Goal: Ask a question: Seek information or help from site administrators or community

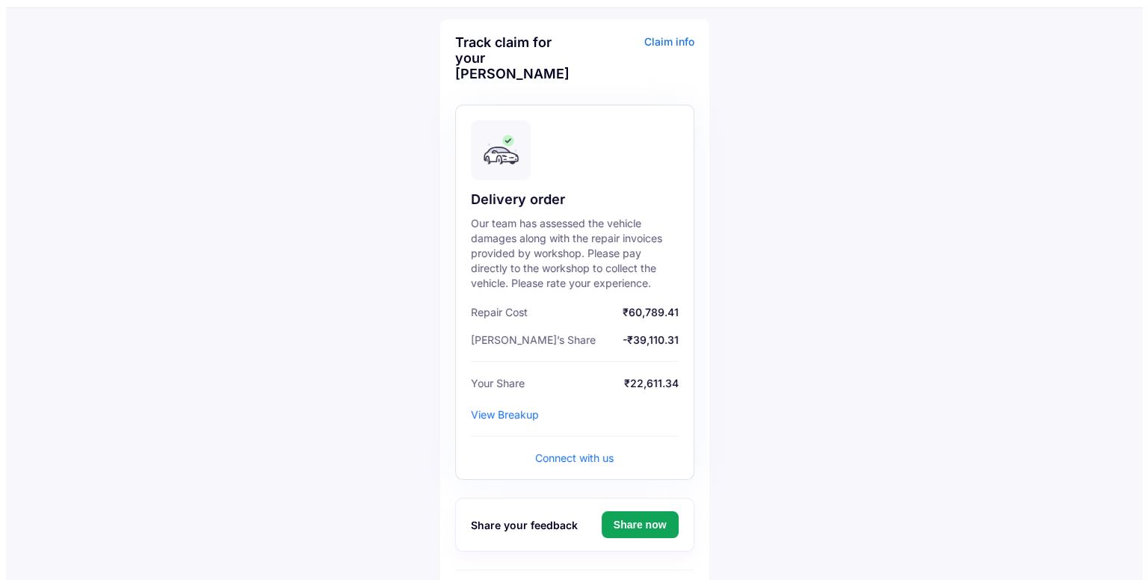
scroll to position [75, 0]
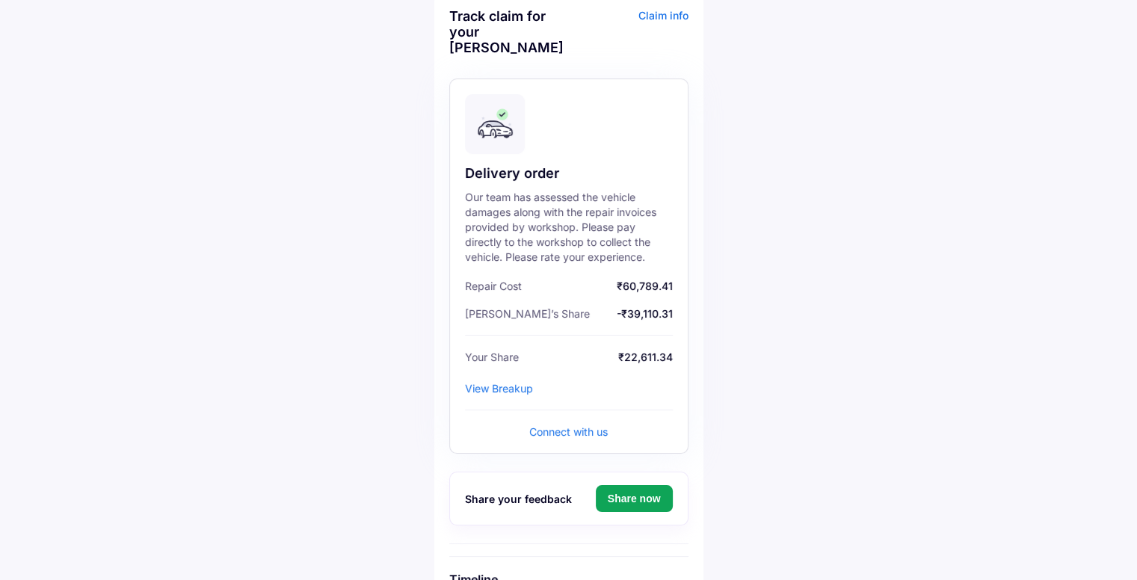
click at [506, 388] on div "View Breakup" at bounding box center [499, 388] width 68 height 13
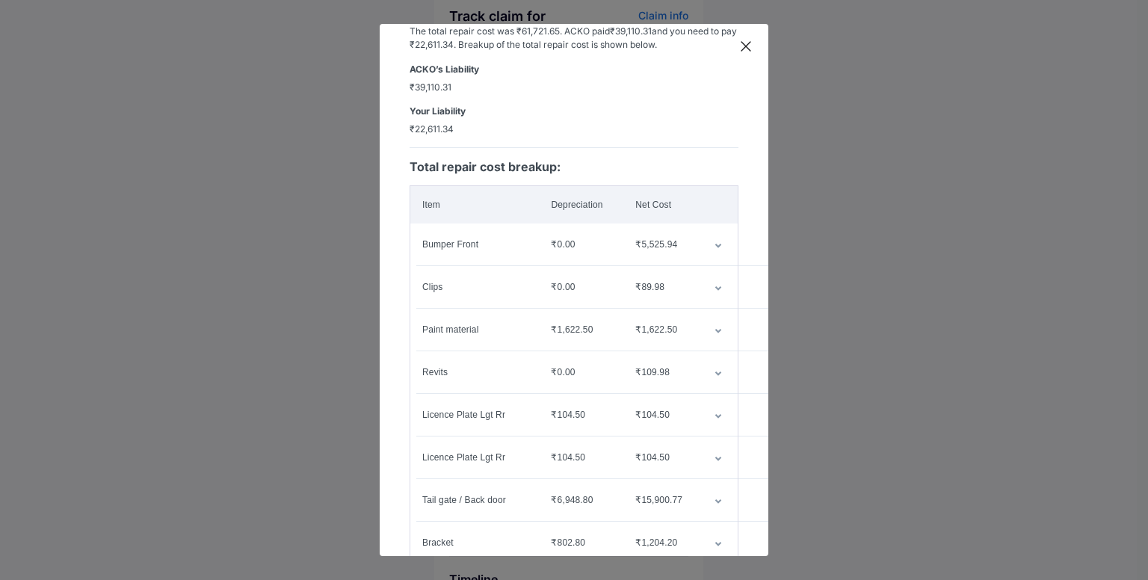
scroll to position [149, 0]
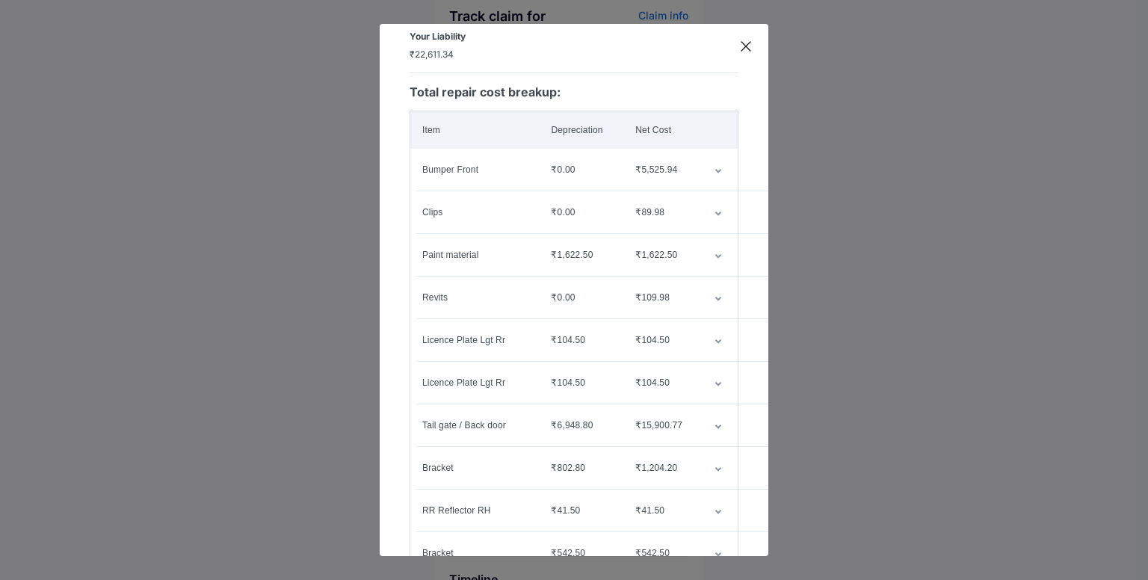
click at [715, 424] on icon "customized table" at bounding box center [718, 426] width 6 height 4
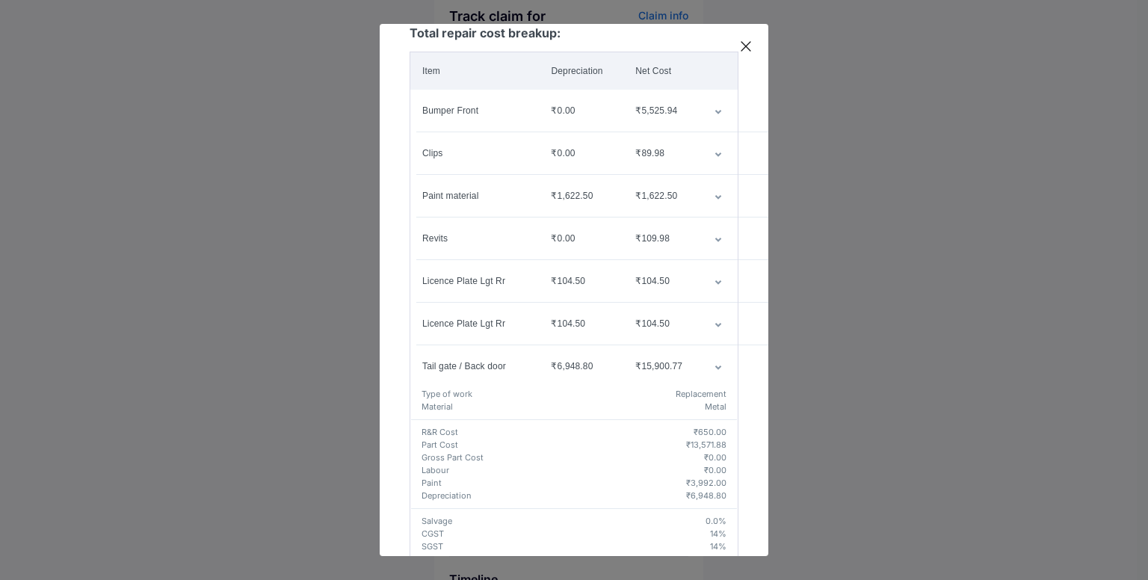
scroll to position [299, 0]
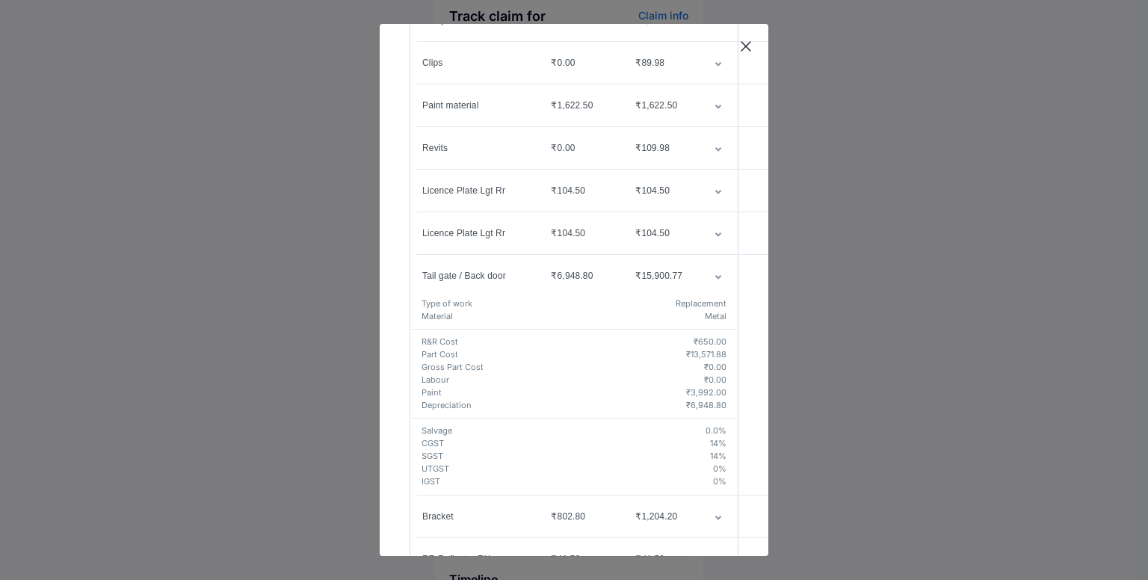
click at [715, 275] on icon "customized table" at bounding box center [718, 277] width 6 height 4
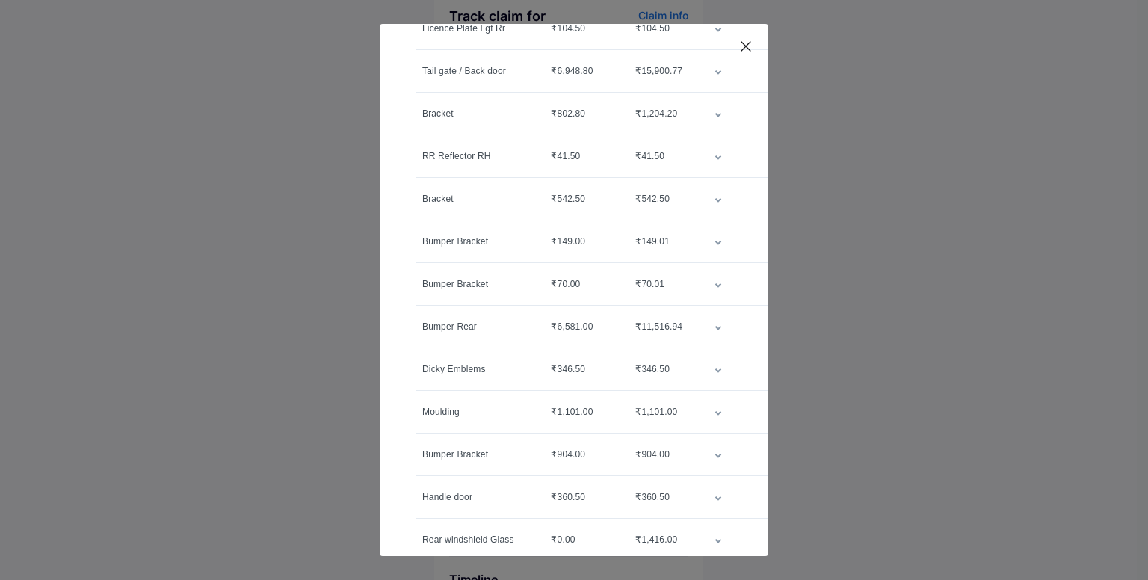
scroll to position [547, 0]
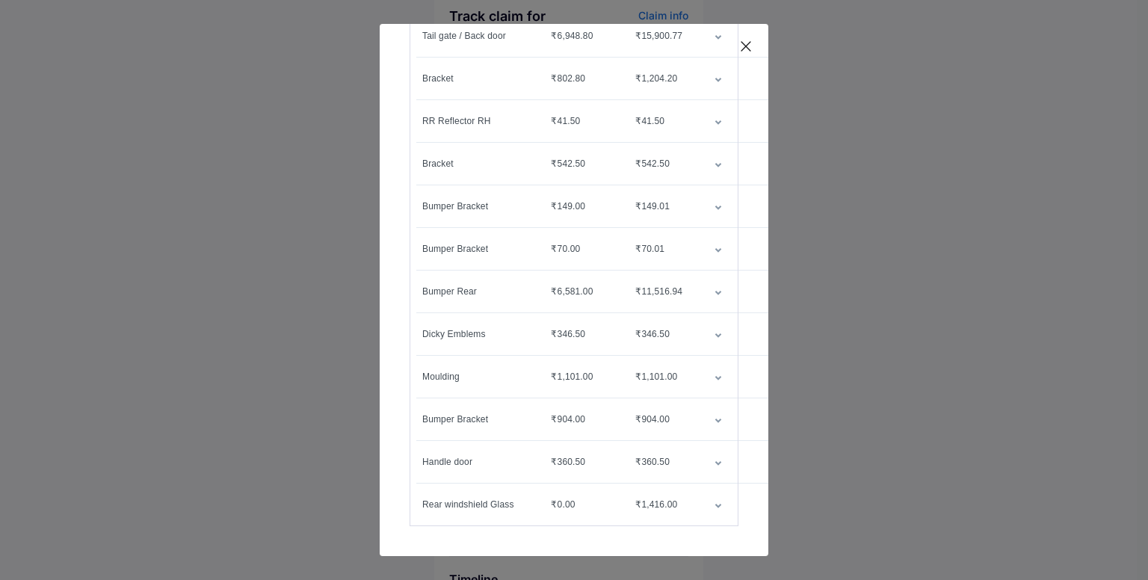
click at [708, 285] on td "customized table" at bounding box center [719, 292] width 35 height 42
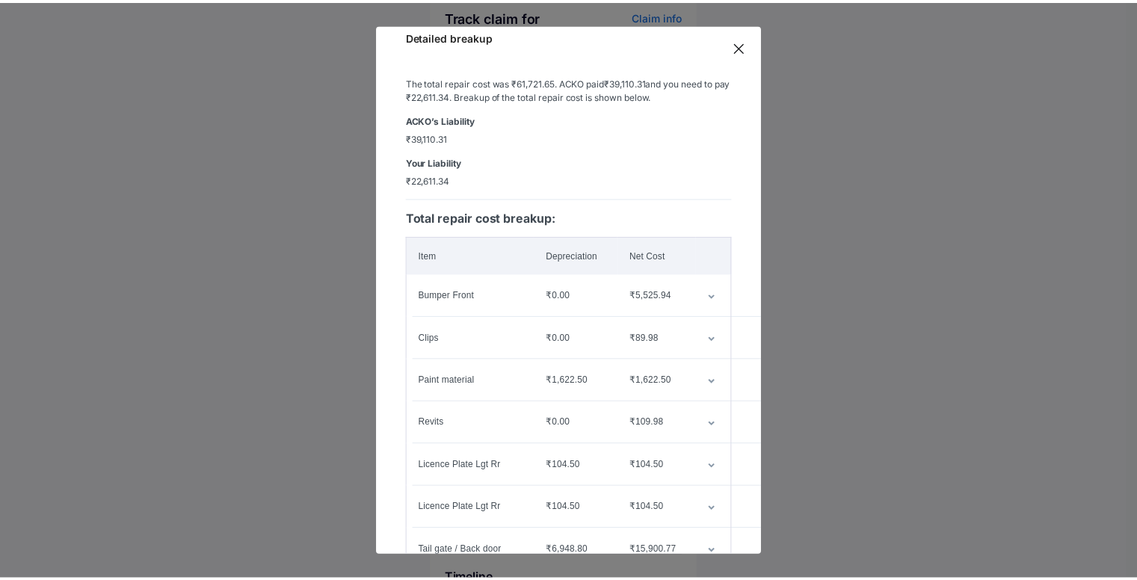
scroll to position [0, 0]
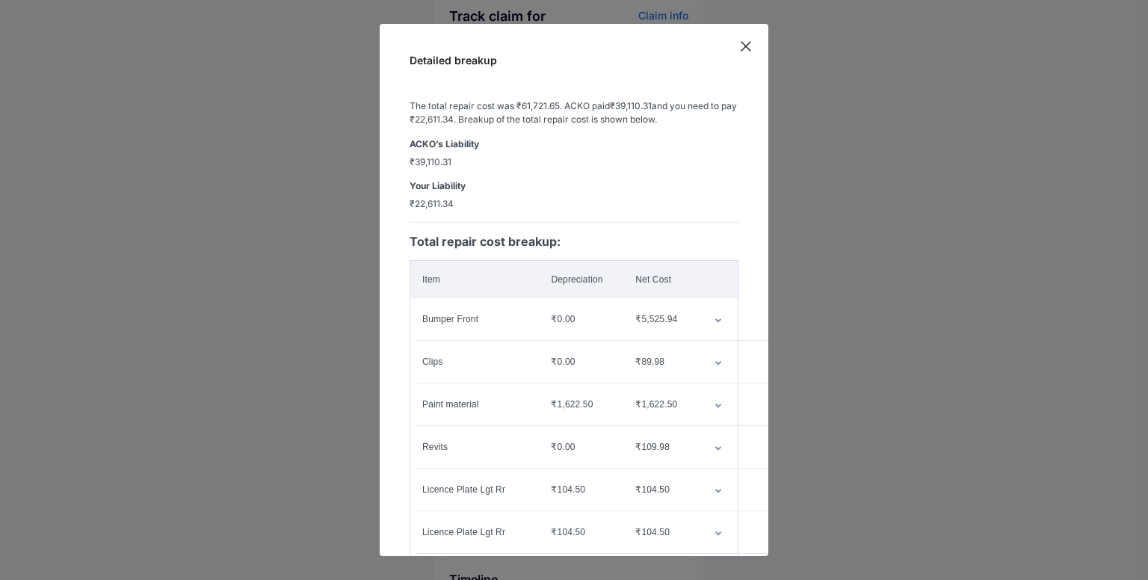
click at [750, 51] on icon at bounding box center [745, 46] width 15 height 15
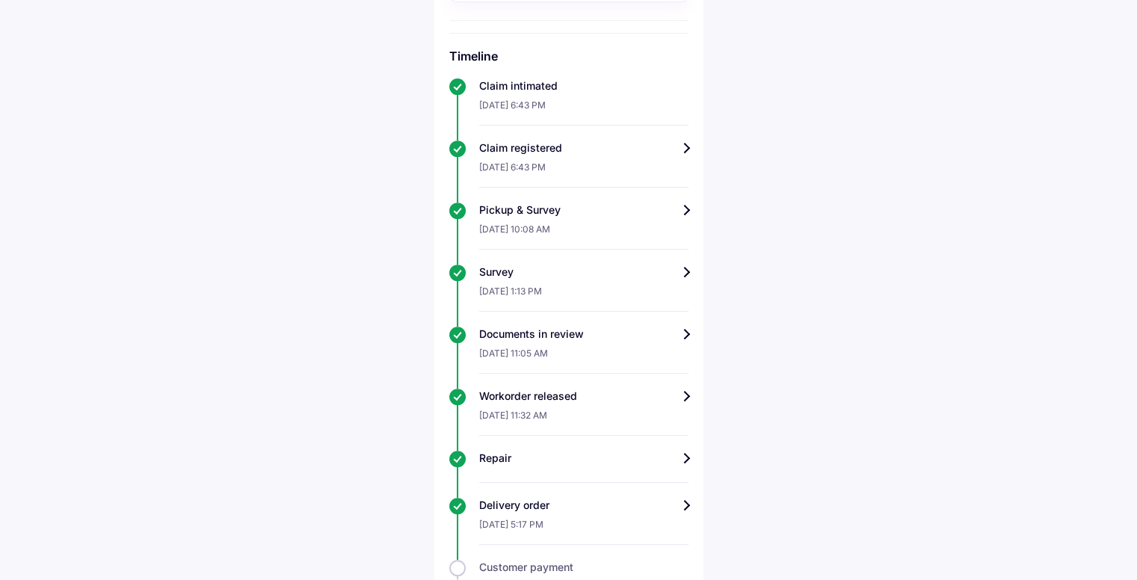
scroll to position [731, 0]
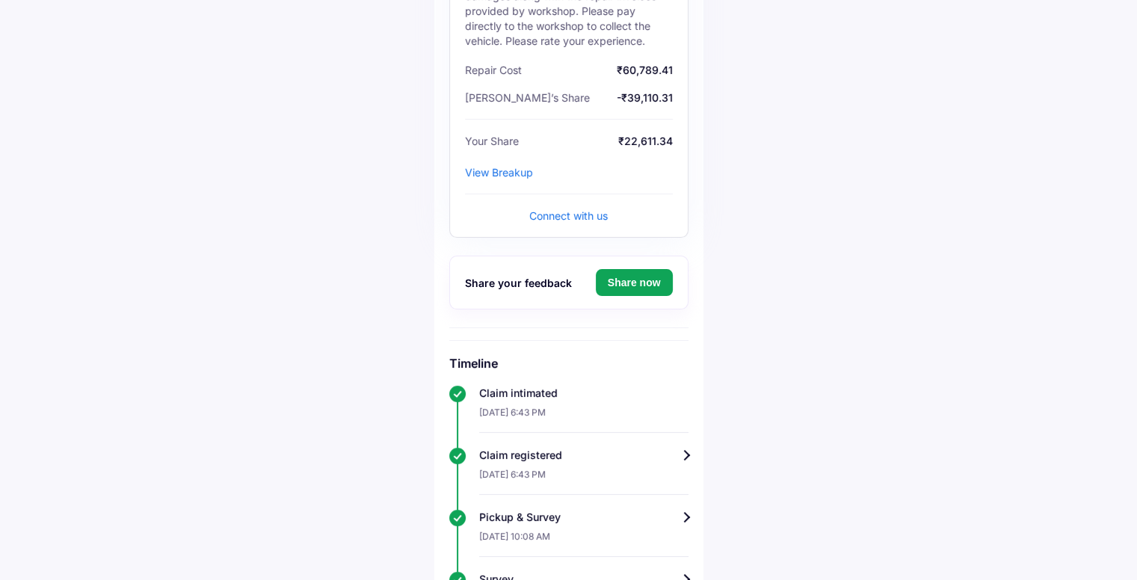
scroll to position [374, 0]
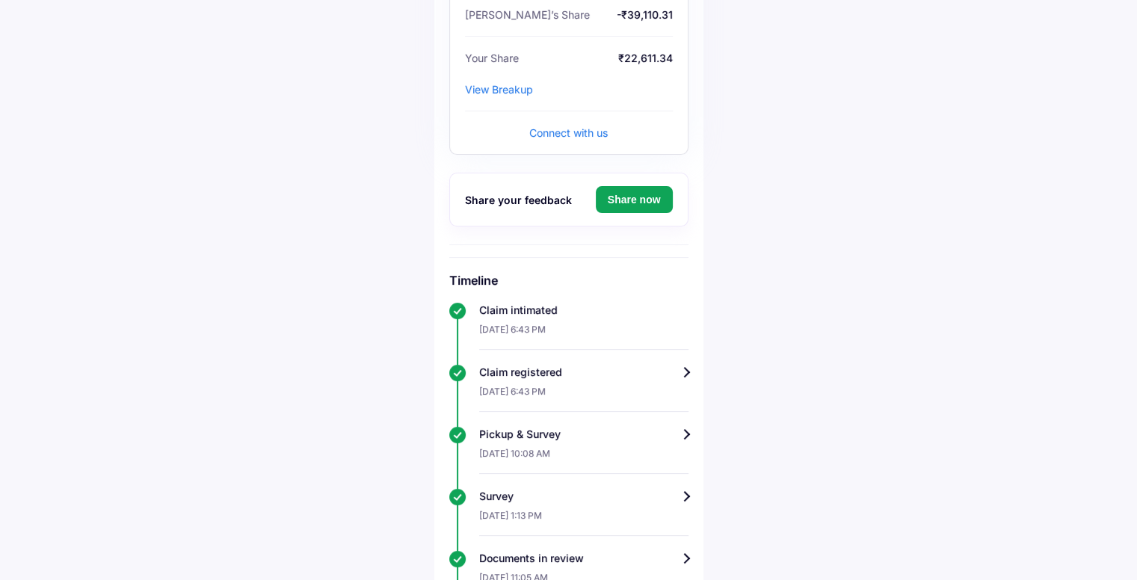
click at [529, 374] on div "Claim registered" at bounding box center [583, 372] width 209 height 15
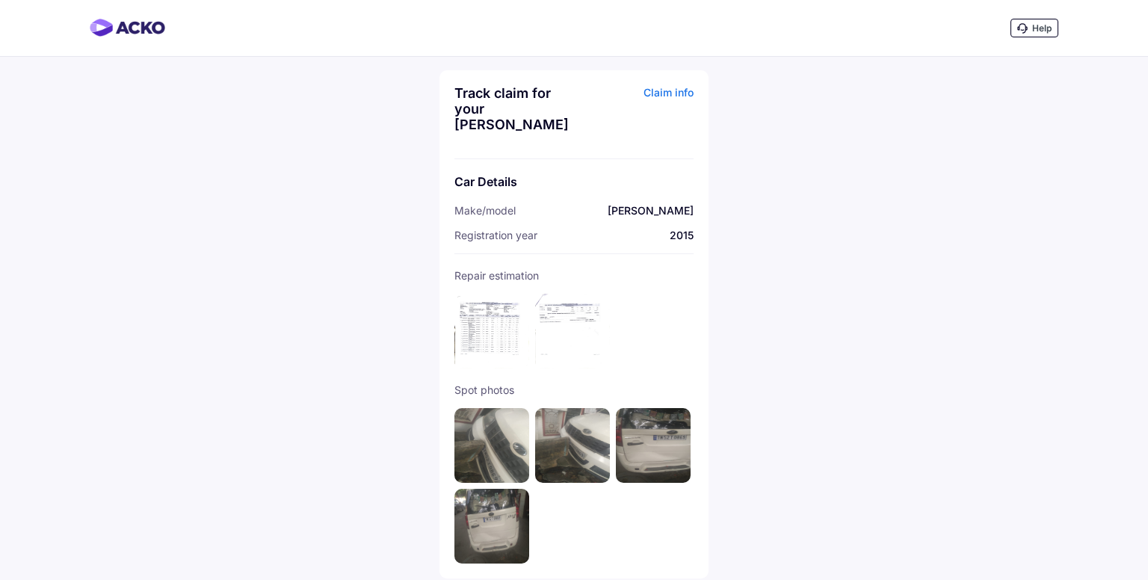
click at [474, 336] on img at bounding box center [491, 331] width 75 height 75
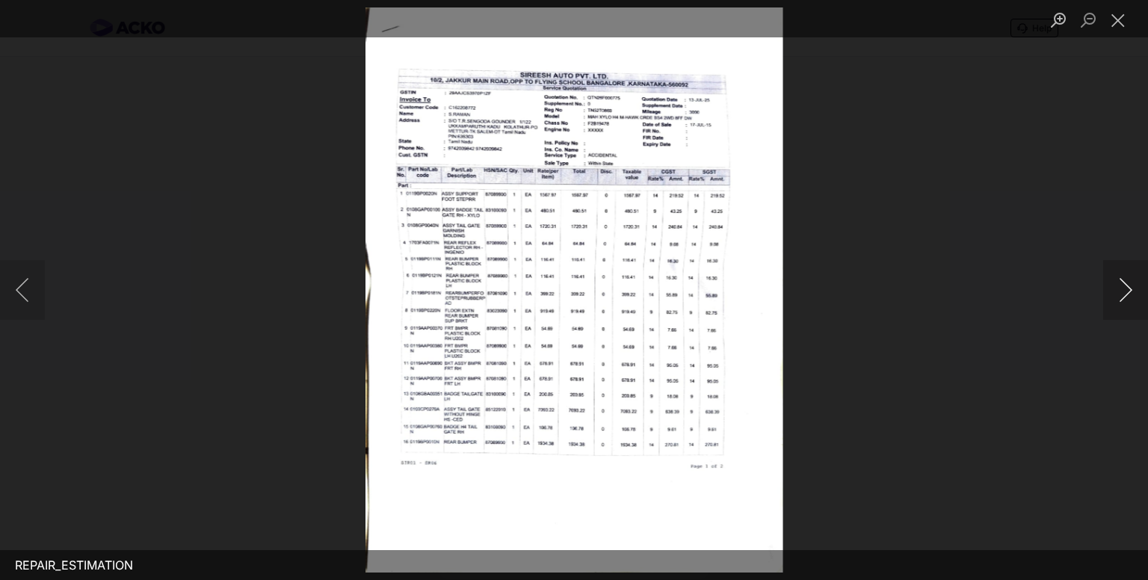
click at [1124, 296] on button "Next image" at bounding box center [1125, 290] width 45 height 60
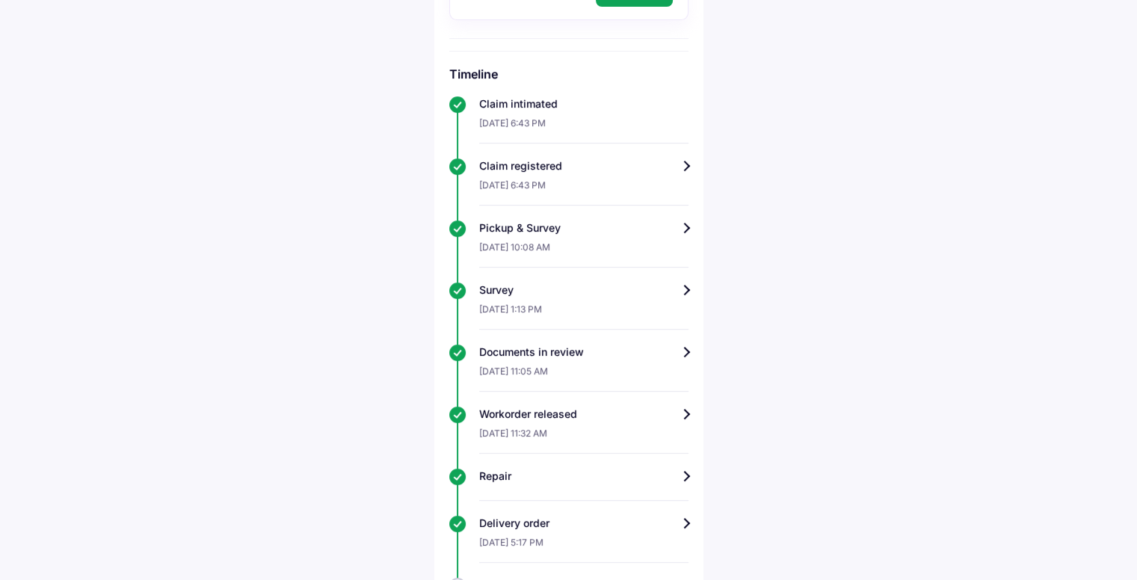
scroll to position [673, 0]
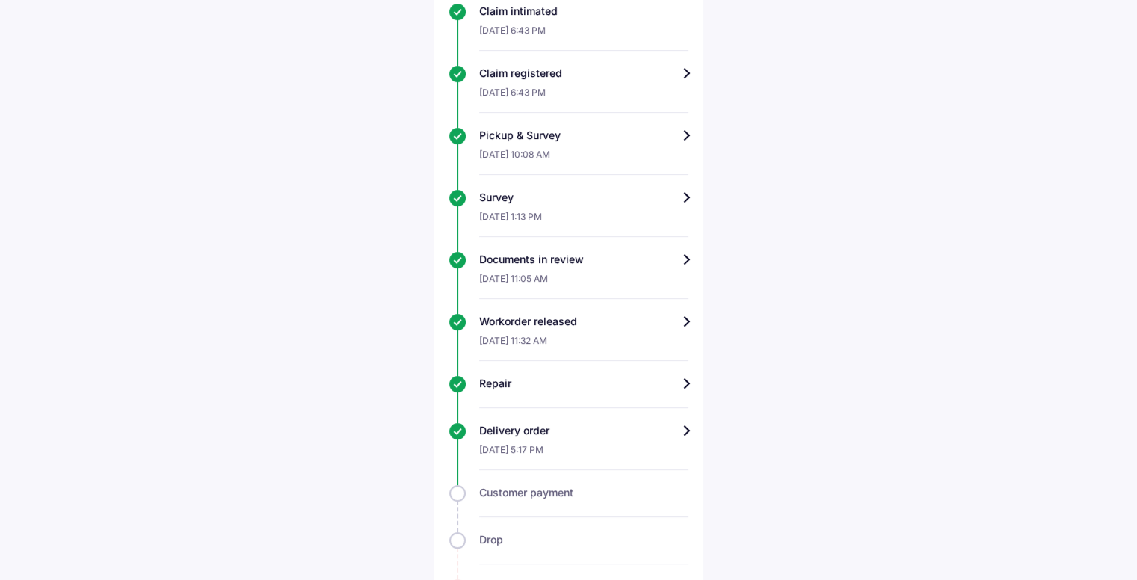
click at [684, 320] on div "Workorder released" at bounding box center [583, 321] width 209 height 15
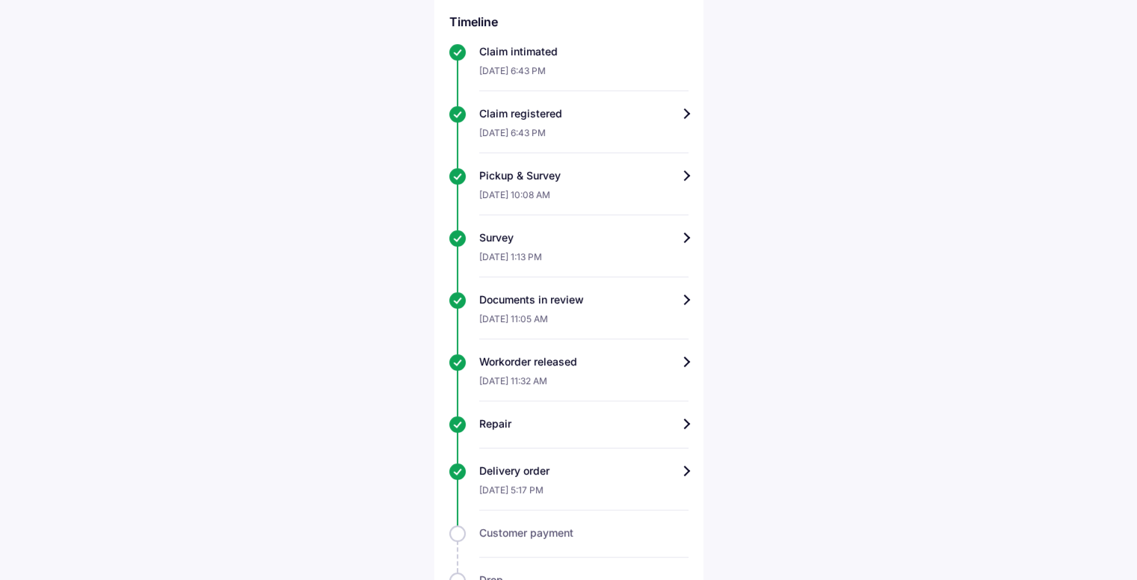
scroll to position [673, 0]
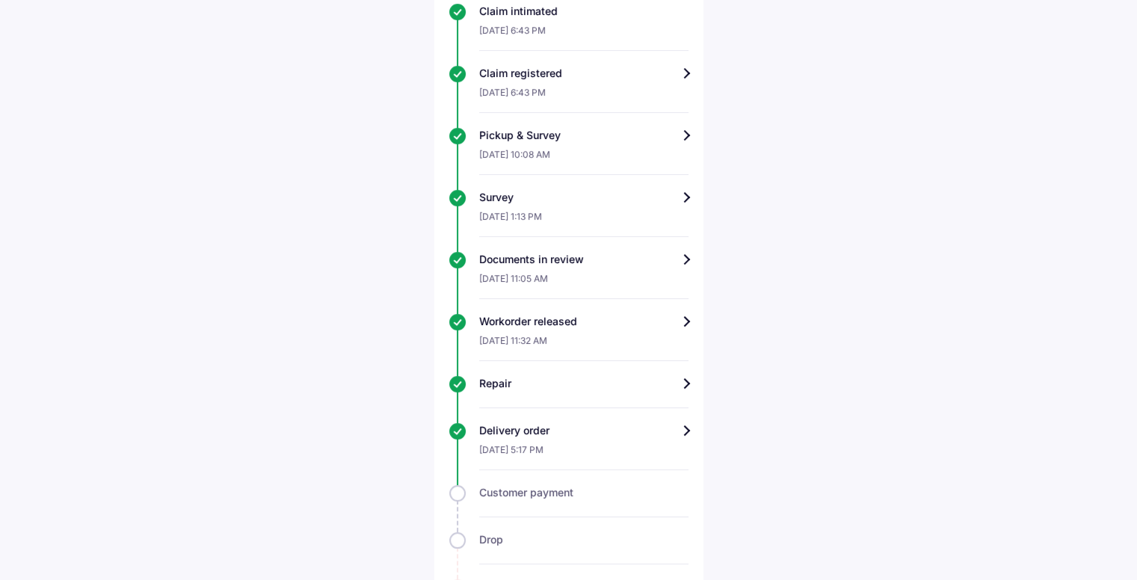
click at [559, 379] on div "Repair" at bounding box center [583, 383] width 209 height 15
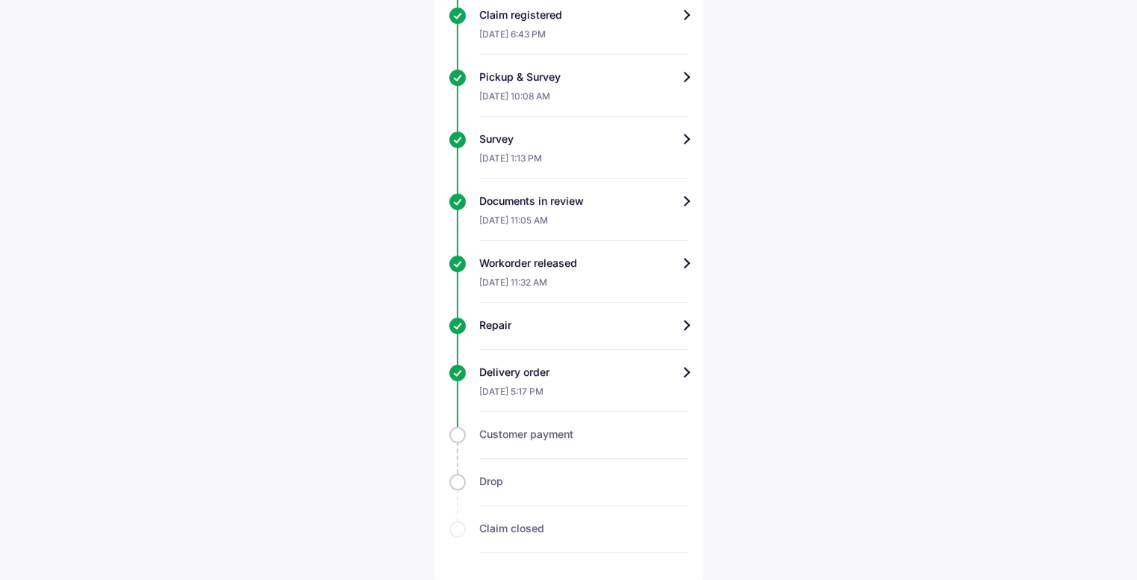
click at [551, 376] on div "Delivery order" at bounding box center [583, 372] width 209 height 15
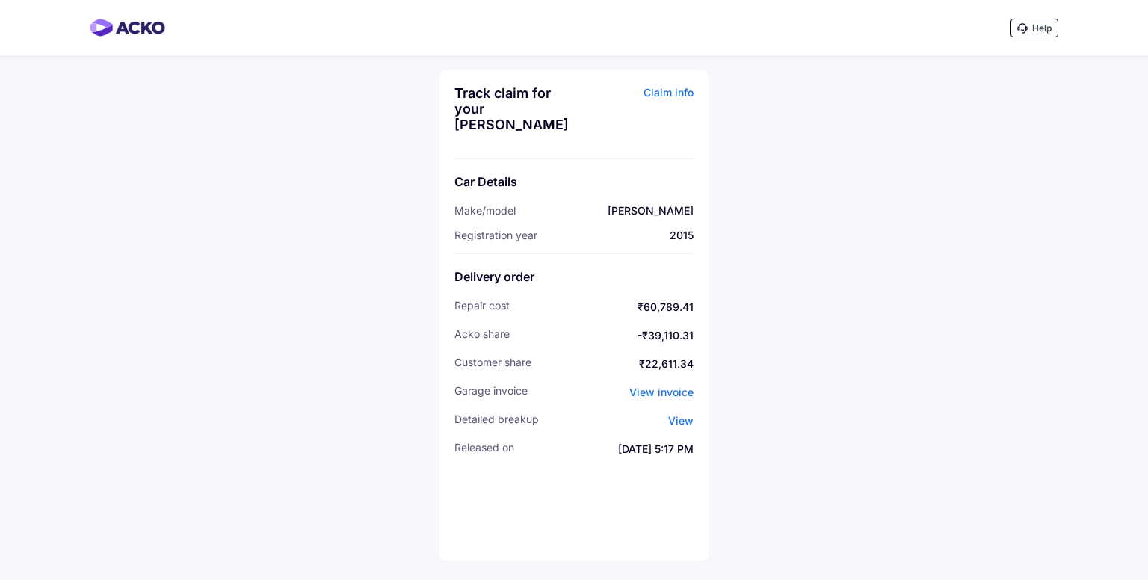
click at [652, 392] on span "View invoice" at bounding box center [661, 392] width 64 height 13
click at [682, 421] on span "View" at bounding box center [680, 420] width 25 height 13
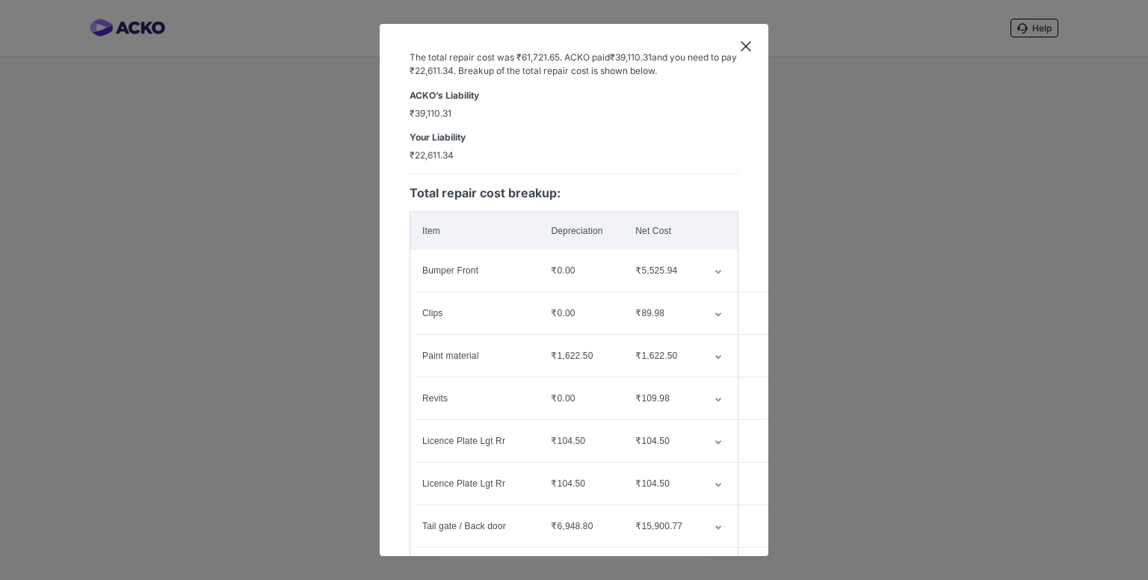
scroll to position [75, 0]
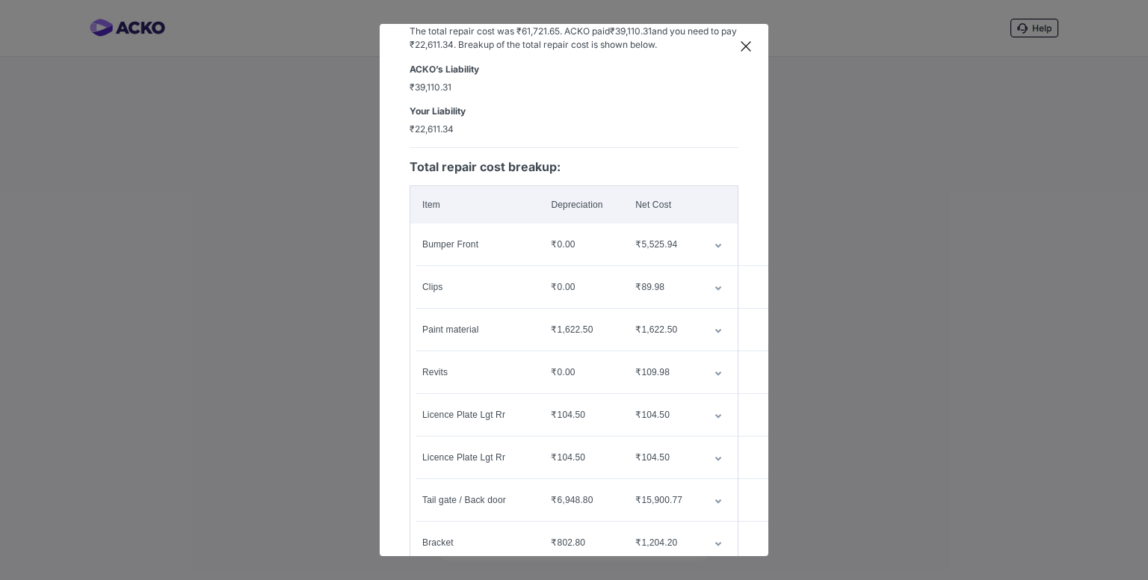
click at [703, 246] on td "customized table" at bounding box center [719, 244] width 35 height 42
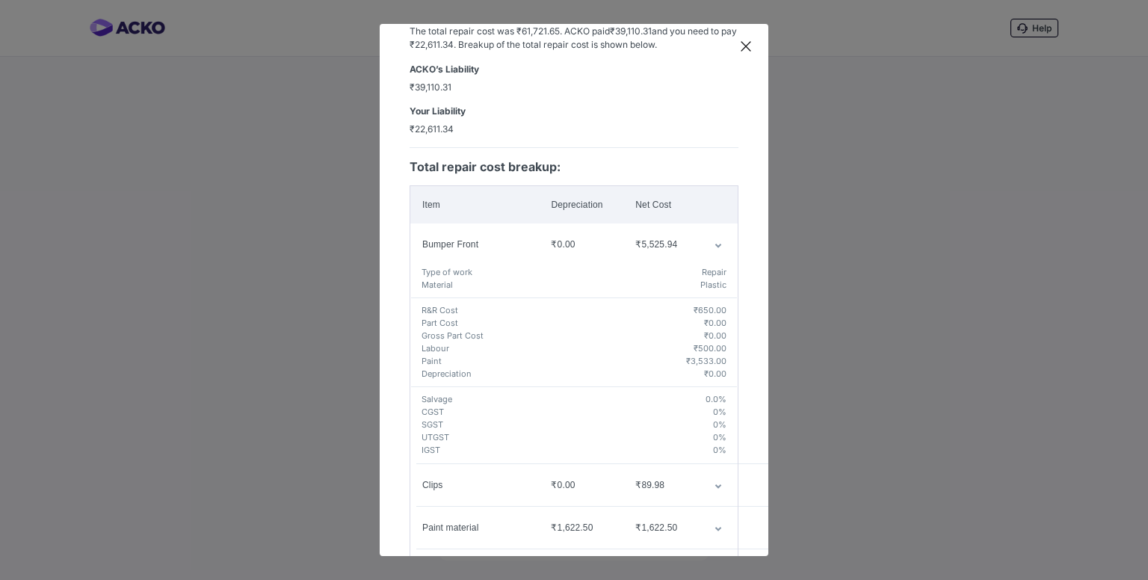
click at [703, 246] on td "customized table" at bounding box center [719, 244] width 35 height 42
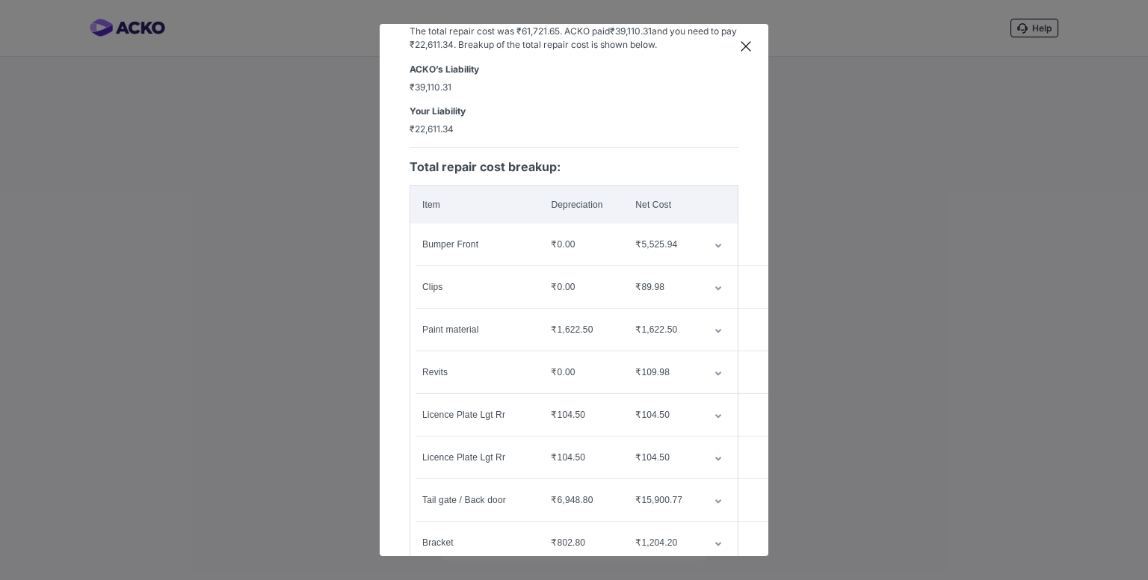
click at [703, 246] on td "customized table" at bounding box center [719, 244] width 35 height 42
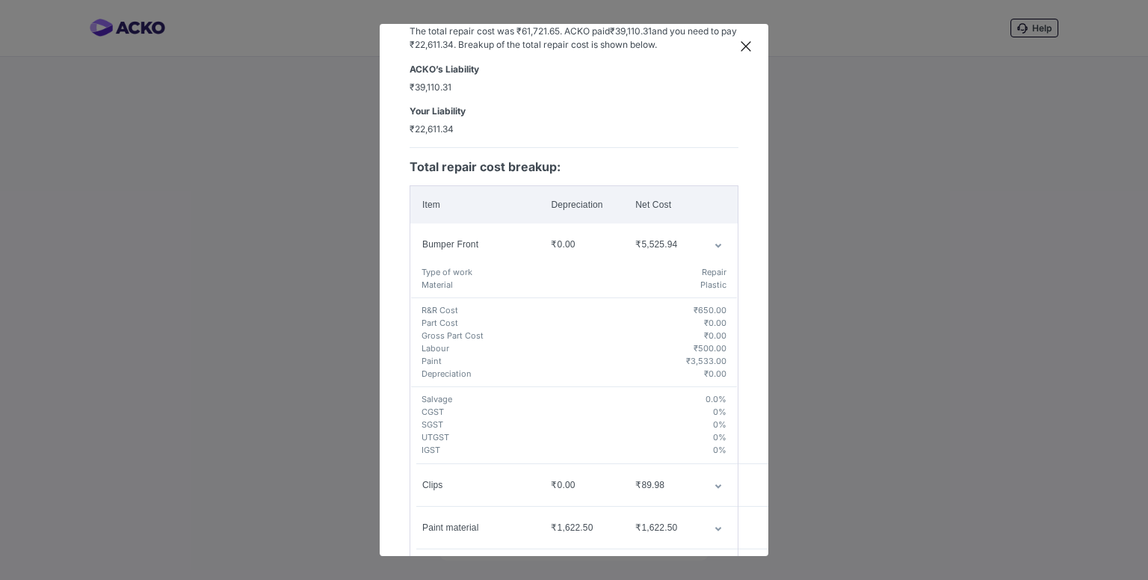
click at [714, 246] on icon "customized table" at bounding box center [717, 246] width 7 height 4
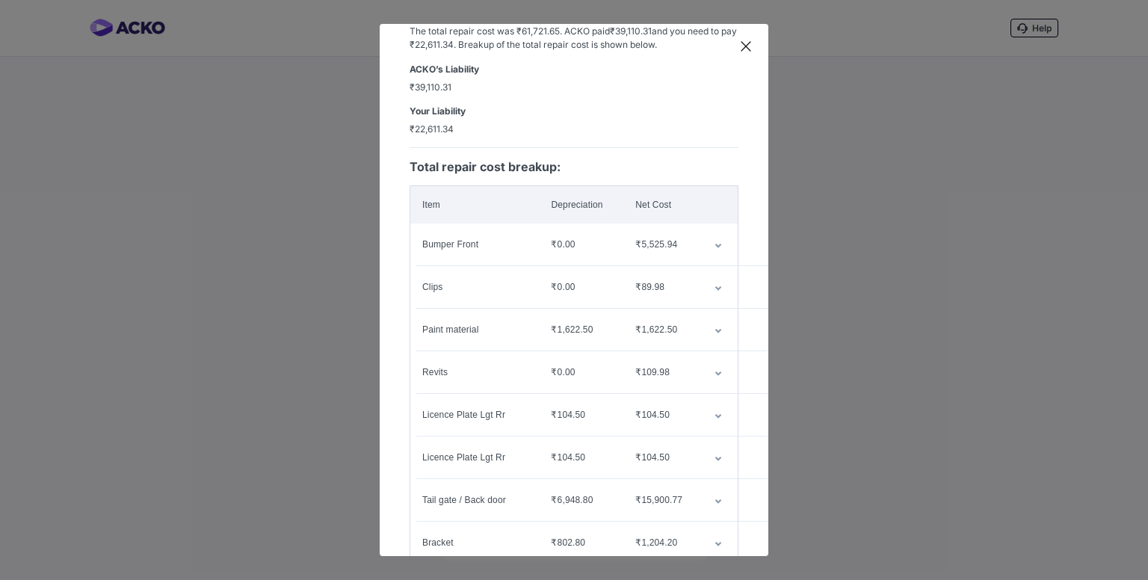
click at [715, 288] on icon "customized table" at bounding box center [718, 288] width 6 height 4
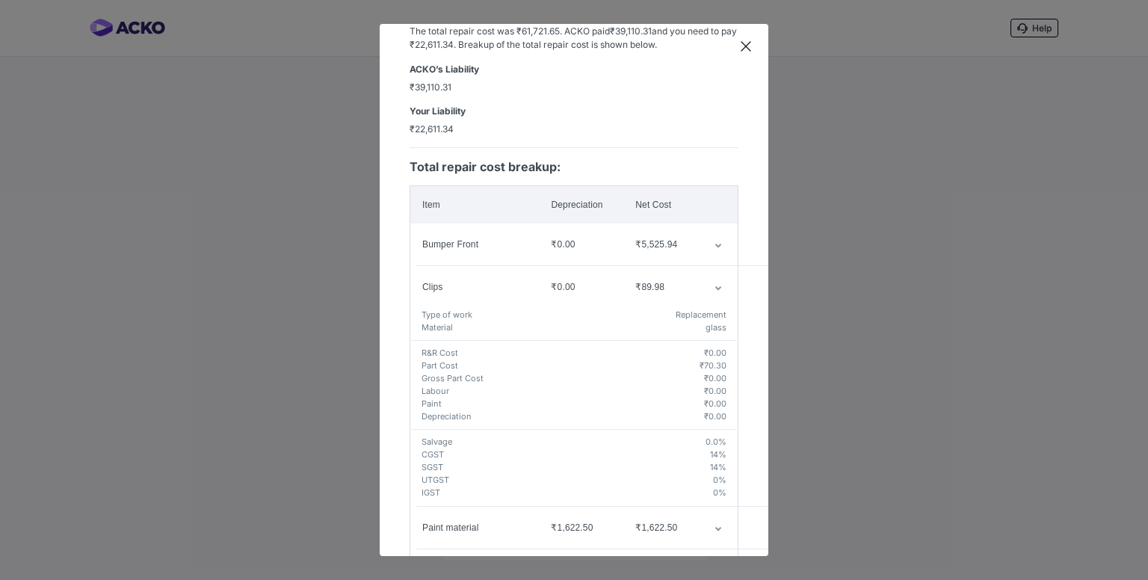
click at [715, 288] on icon "customized table" at bounding box center [718, 288] width 6 height 4
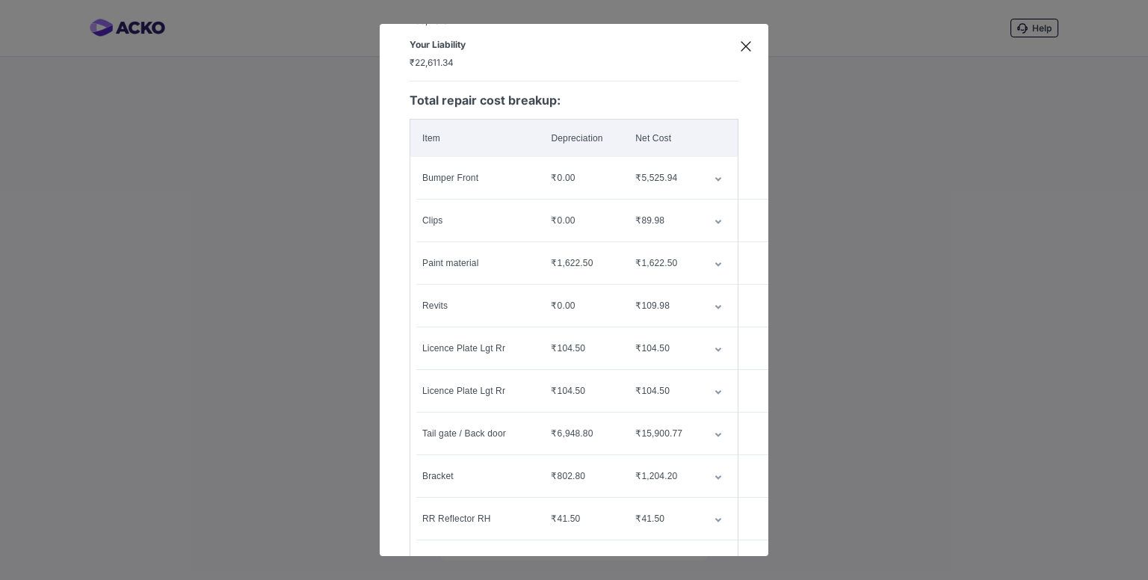
scroll to position [224, 0]
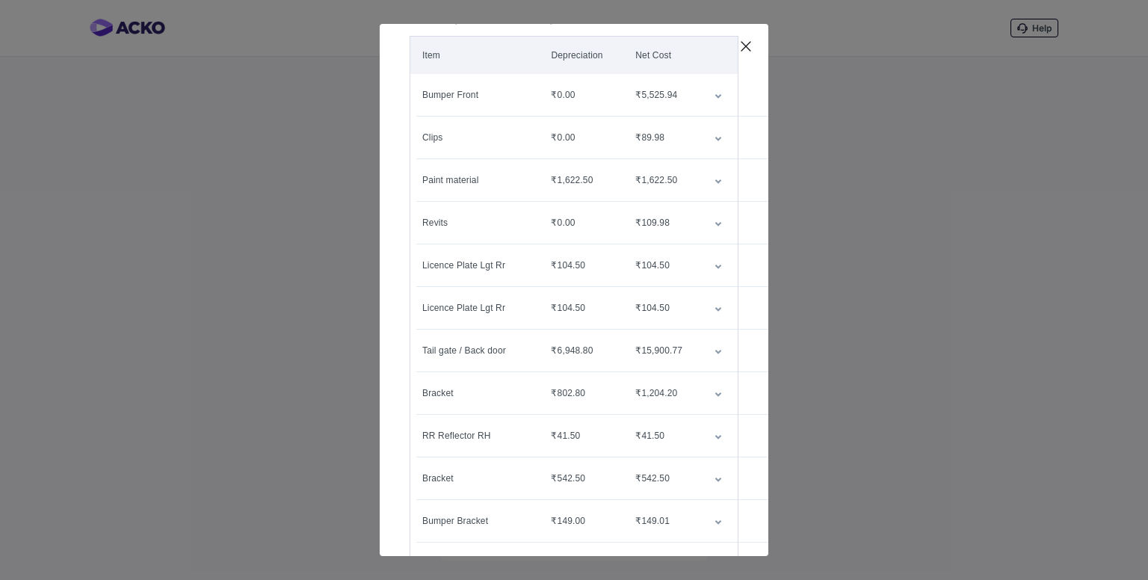
click at [715, 350] on icon "customized table" at bounding box center [718, 352] width 6 height 4
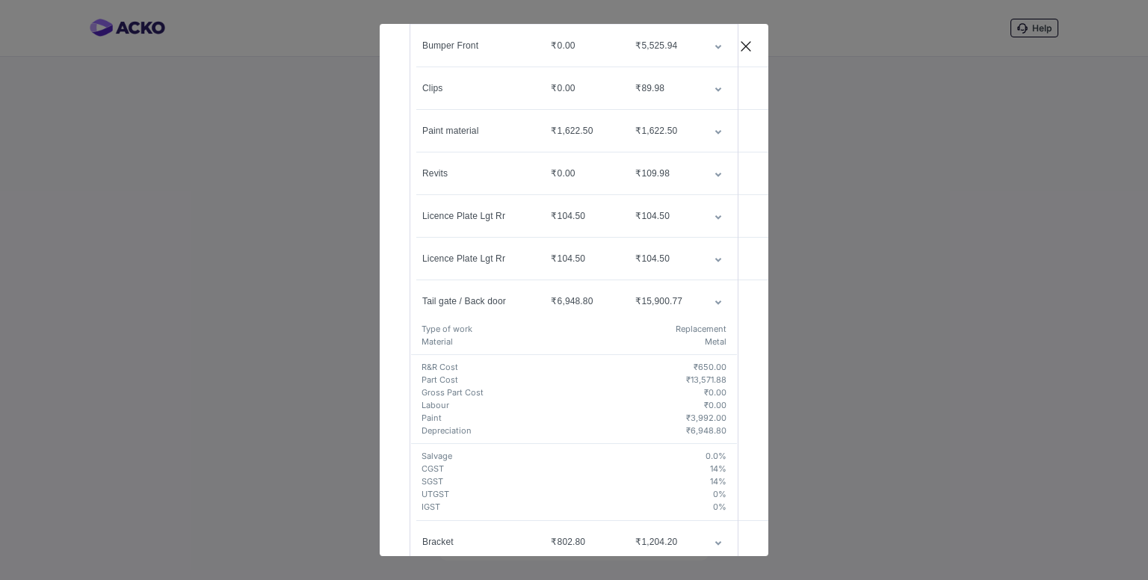
scroll to position [299, 0]
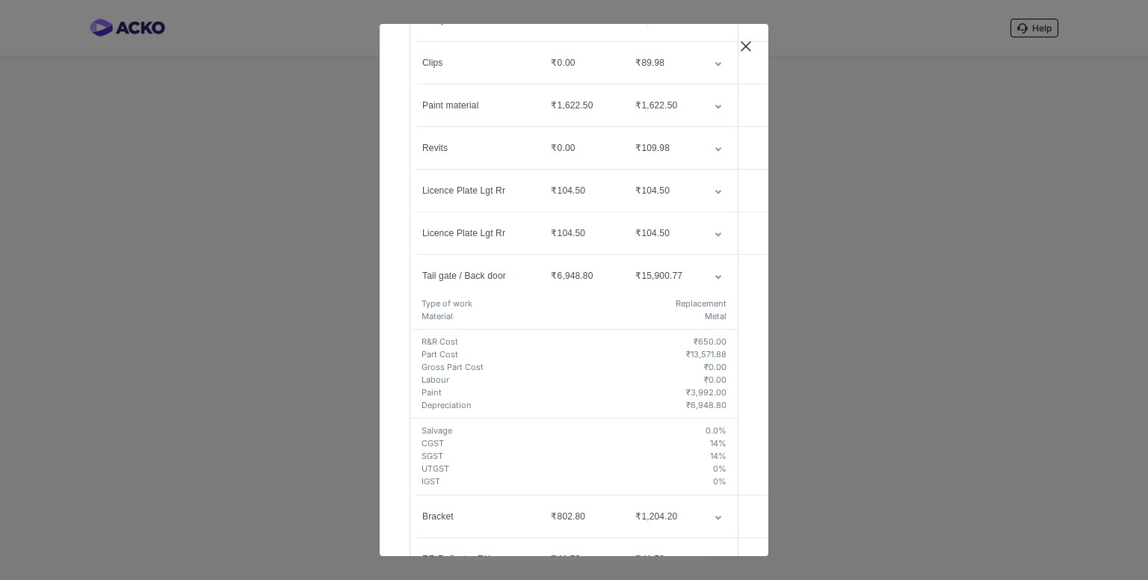
click at [690, 395] on h5 "₹3,992.00" at bounding box center [706, 392] width 40 height 13
click at [433, 389] on h5 "Paint" at bounding box center [553, 392] width 265 height 13
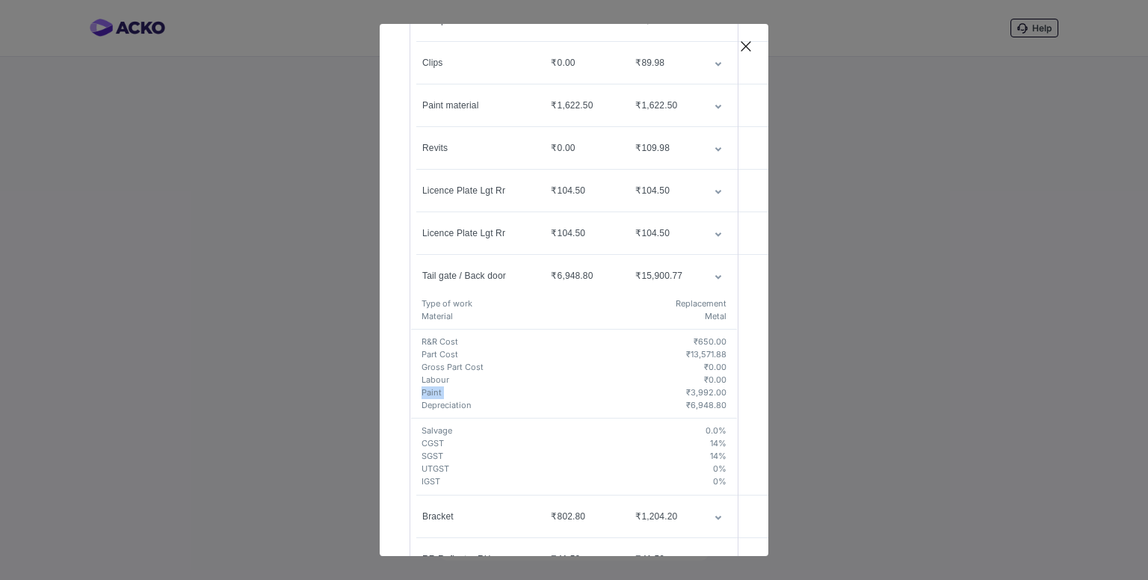
click at [433, 389] on h5 "Paint" at bounding box center [553, 392] width 265 height 13
click at [443, 405] on h5 "Depreciation" at bounding box center [553, 405] width 265 height 13
click at [539, 396] on h5 "Paint" at bounding box center [553, 392] width 265 height 13
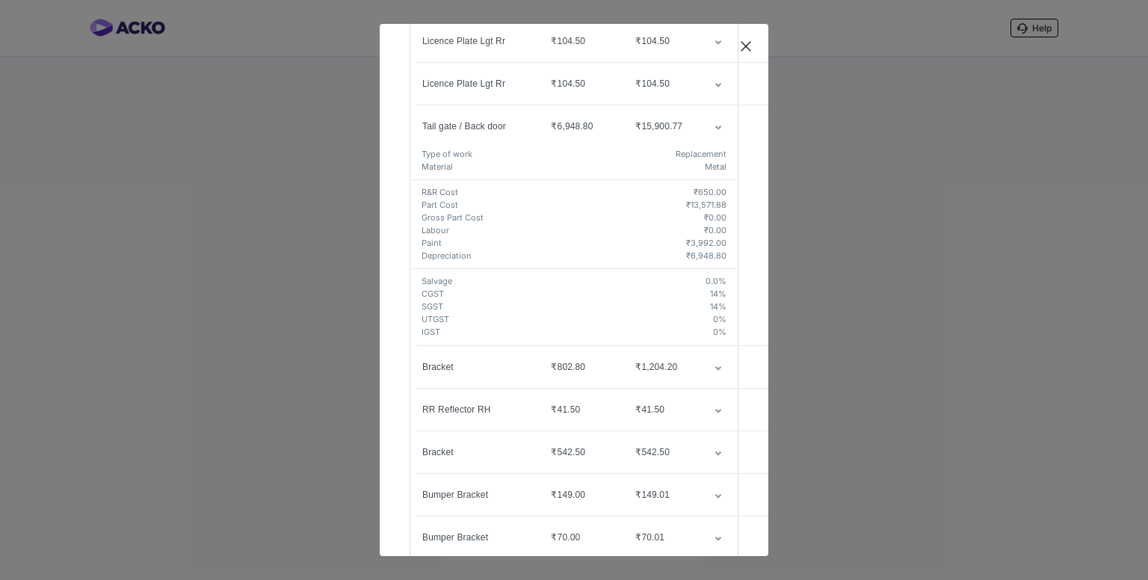
scroll to position [374, 0]
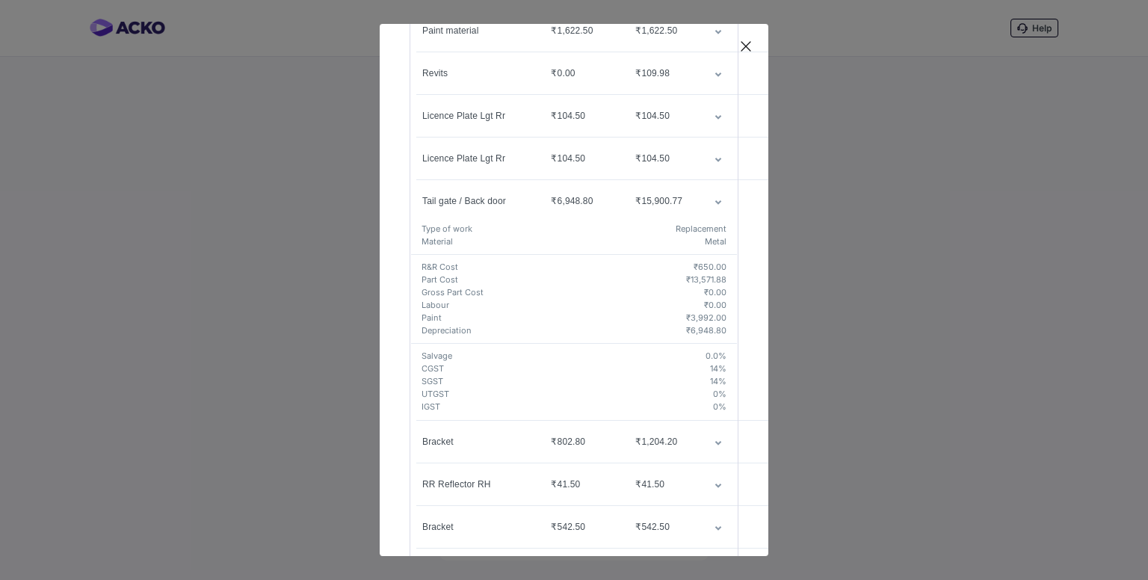
click at [710, 197] on td "customized table" at bounding box center [719, 201] width 35 height 42
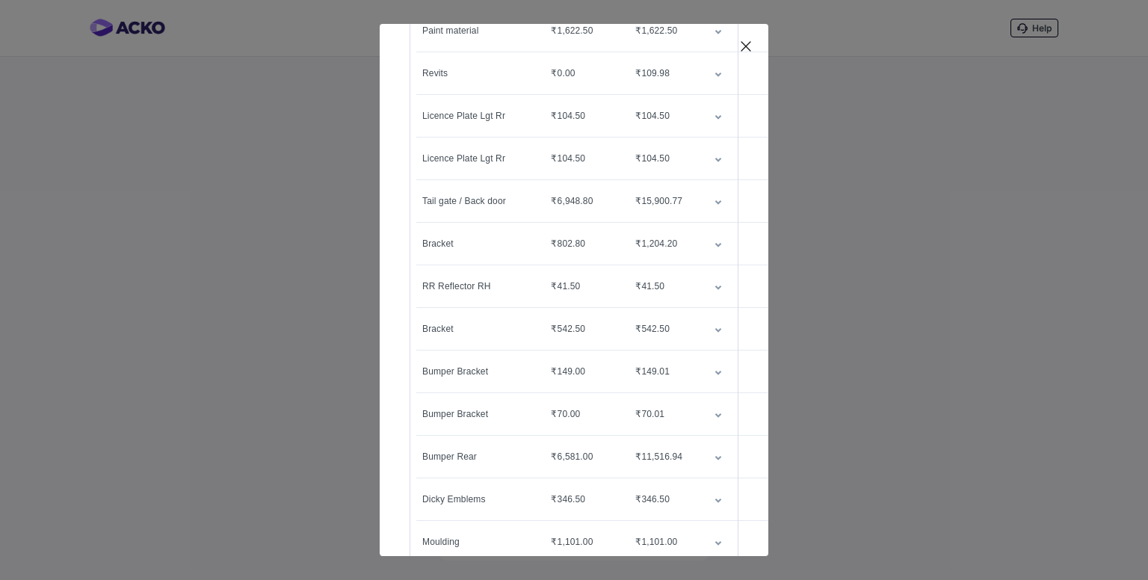
click at [702, 246] on td "customized table" at bounding box center [719, 244] width 35 height 42
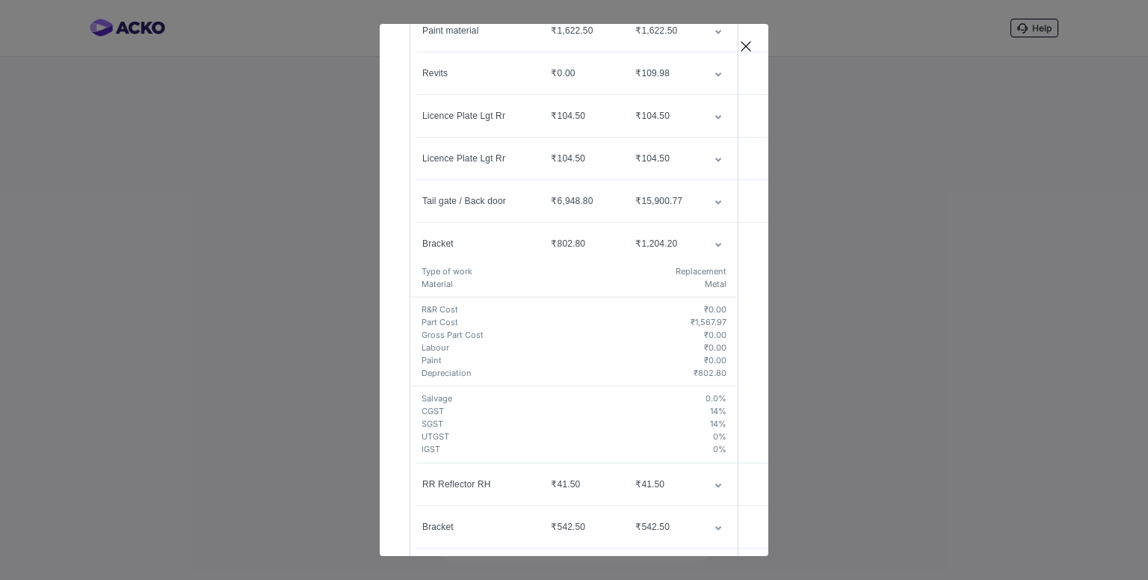
click at [702, 246] on td "customized table" at bounding box center [719, 244] width 35 height 42
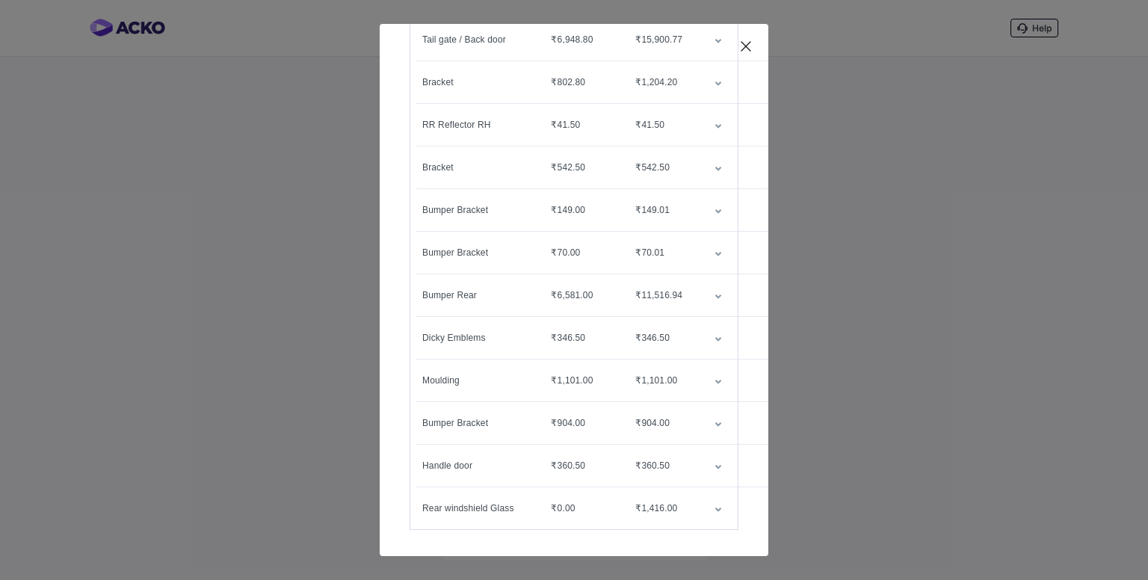
scroll to position [547, 0]
click at [745, 44] on icon at bounding box center [745, 46] width 15 height 15
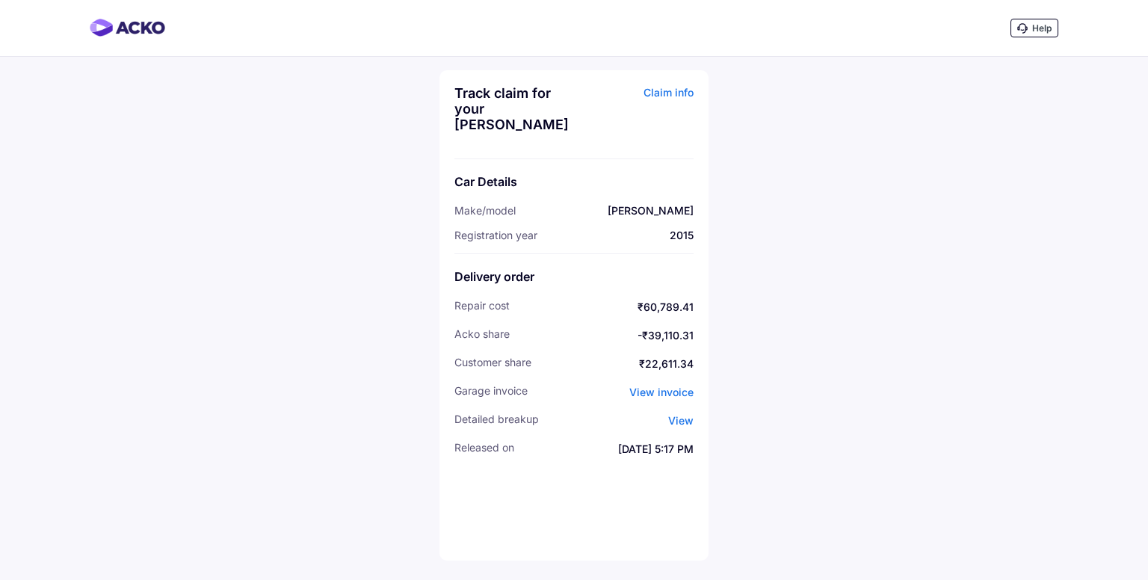
click at [684, 94] on div "Claim info" at bounding box center [636, 114] width 116 height 58
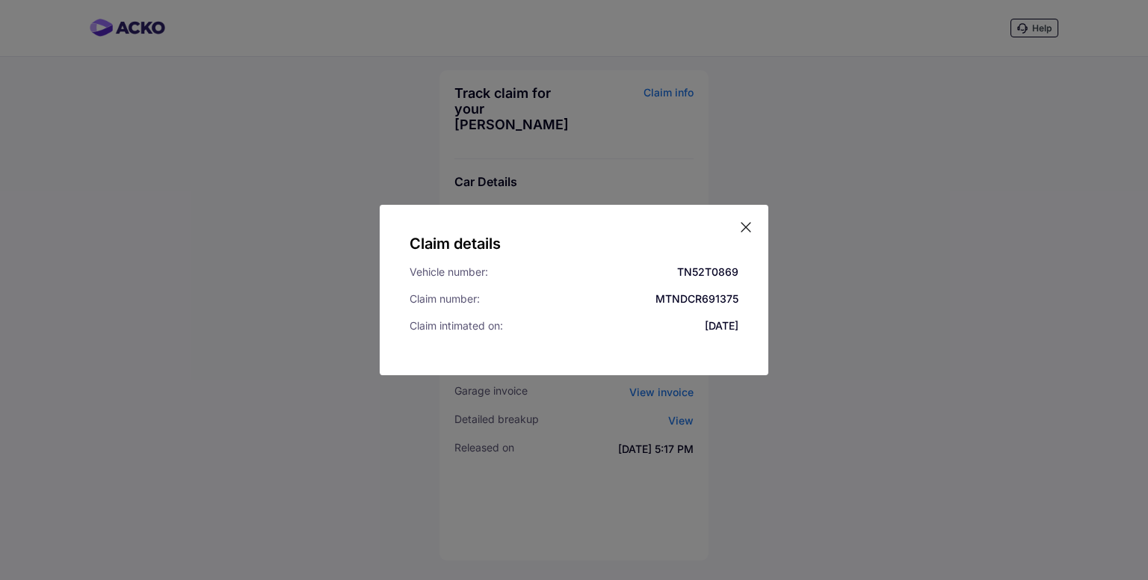
click at [749, 225] on icon at bounding box center [745, 227] width 15 height 15
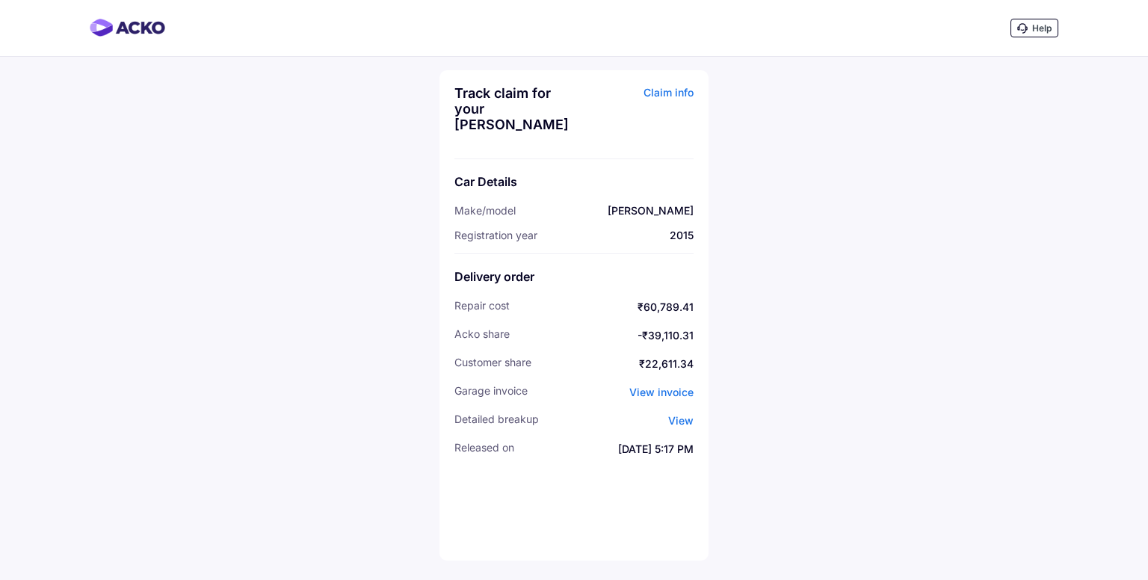
click at [1022, 22] on div "Help" at bounding box center [1034, 28] width 48 height 19
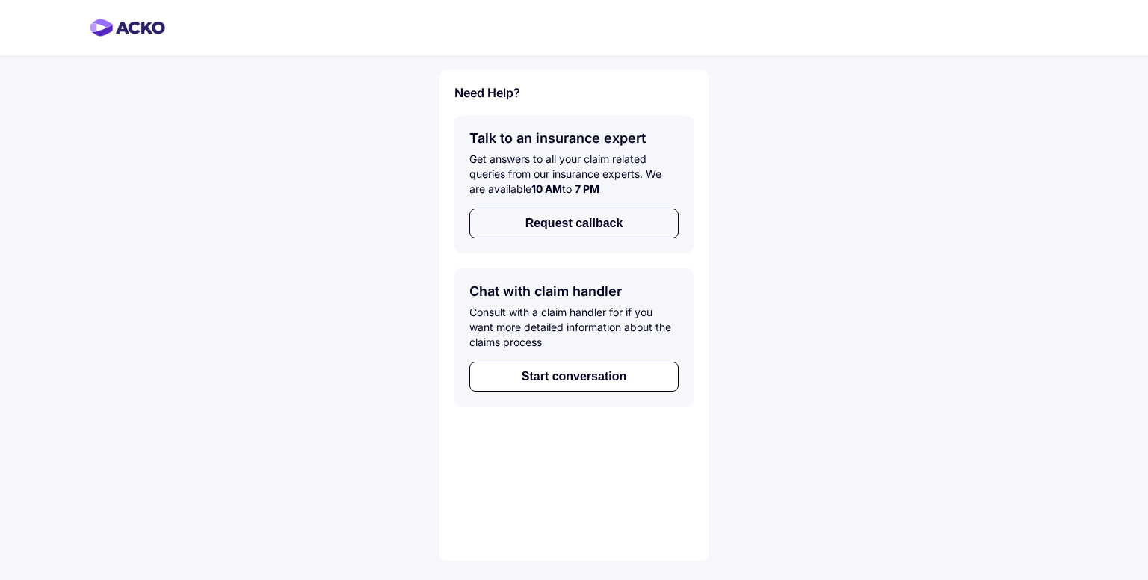
click at [601, 216] on button "Request callback" at bounding box center [573, 224] width 209 height 30
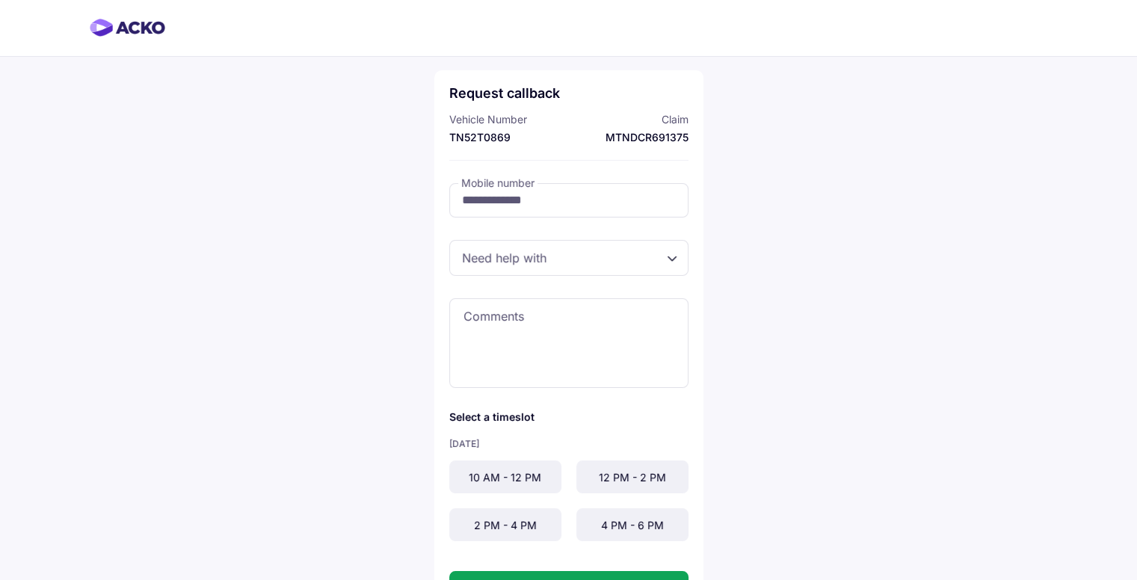
click at [495, 255] on div at bounding box center [568, 258] width 239 height 36
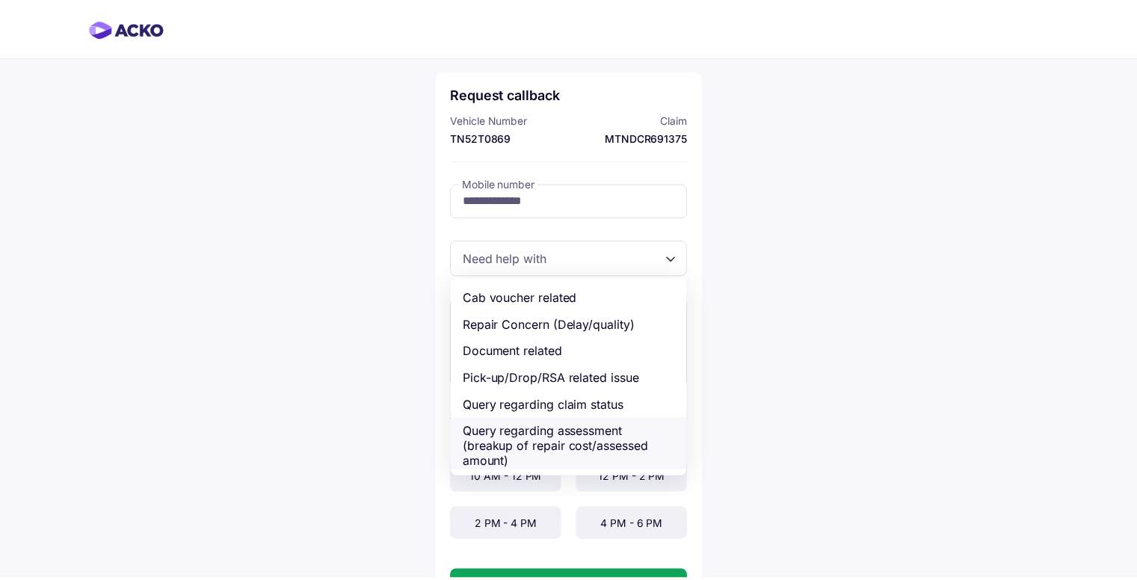
scroll to position [52, 0]
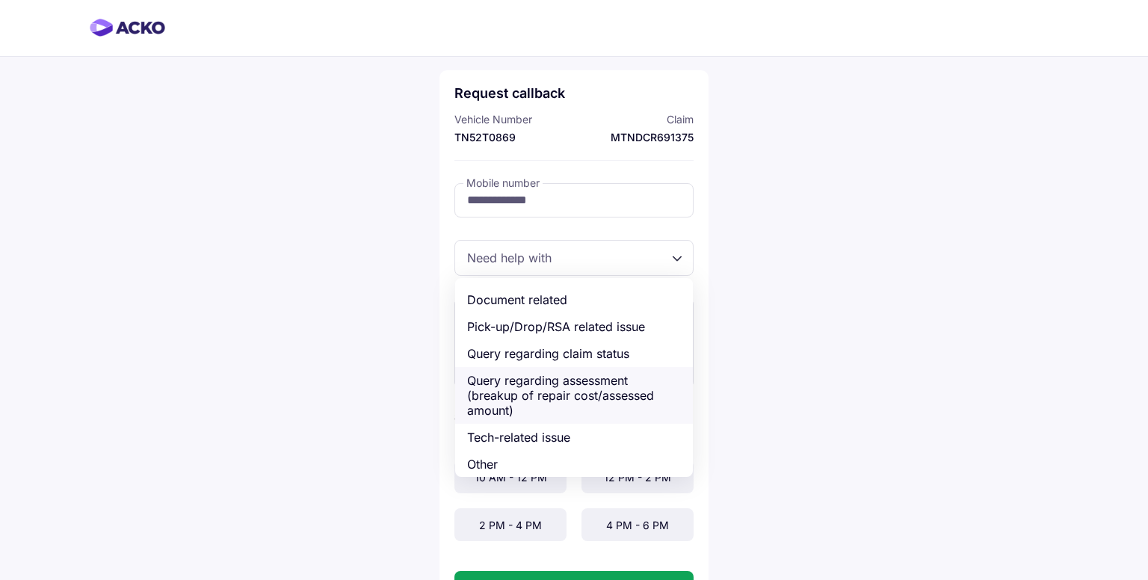
click at [565, 398] on div "Query regarding assessment (breakup of repair cost/assessed amount)" at bounding box center [574, 395] width 238 height 57
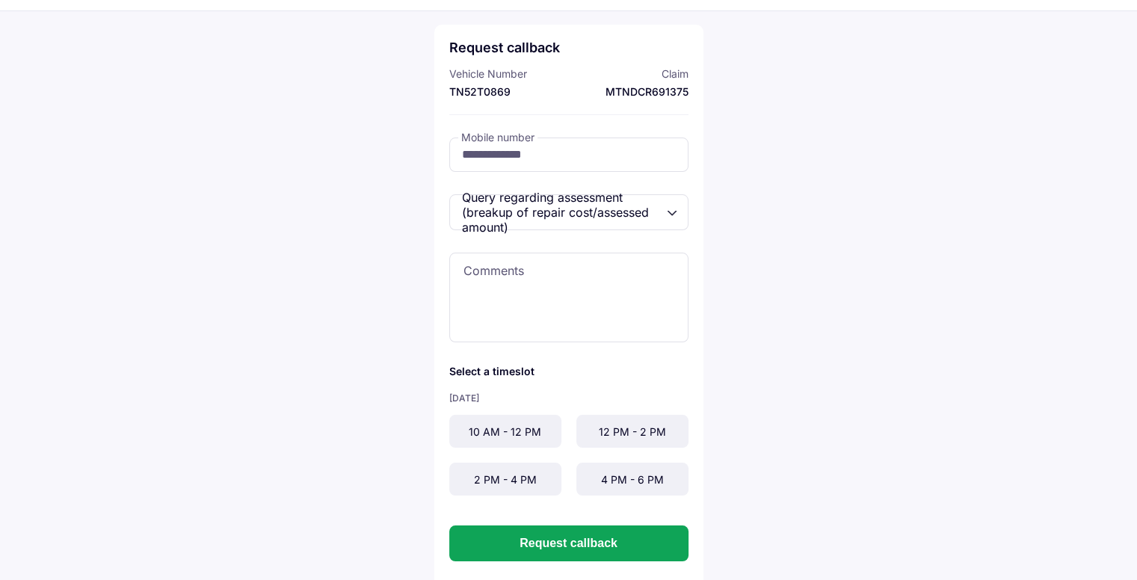
scroll to position [72, 0]
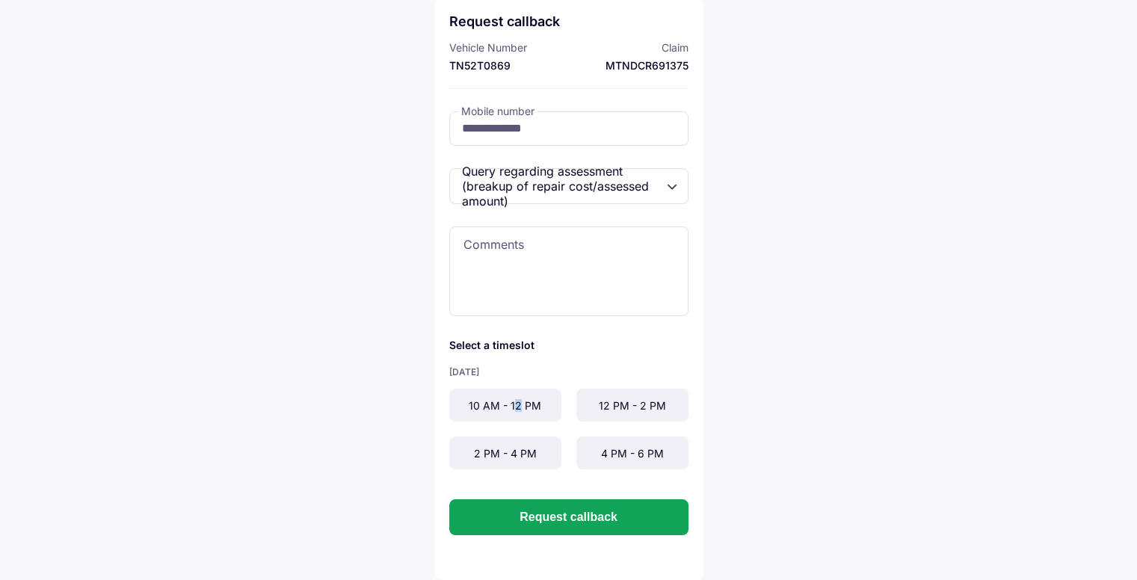
click at [517, 402] on div "10 AM - 12 PM" at bounding box center [505, 405] width 112 height 33
click at [493, 413] on div "10 AM - 12 PM" at bounding box center [505, 405] width 112 height 33
click at [494, 413] on div "10 AM - 12 PM" at bounding box center [505, 405] width 112 height 33
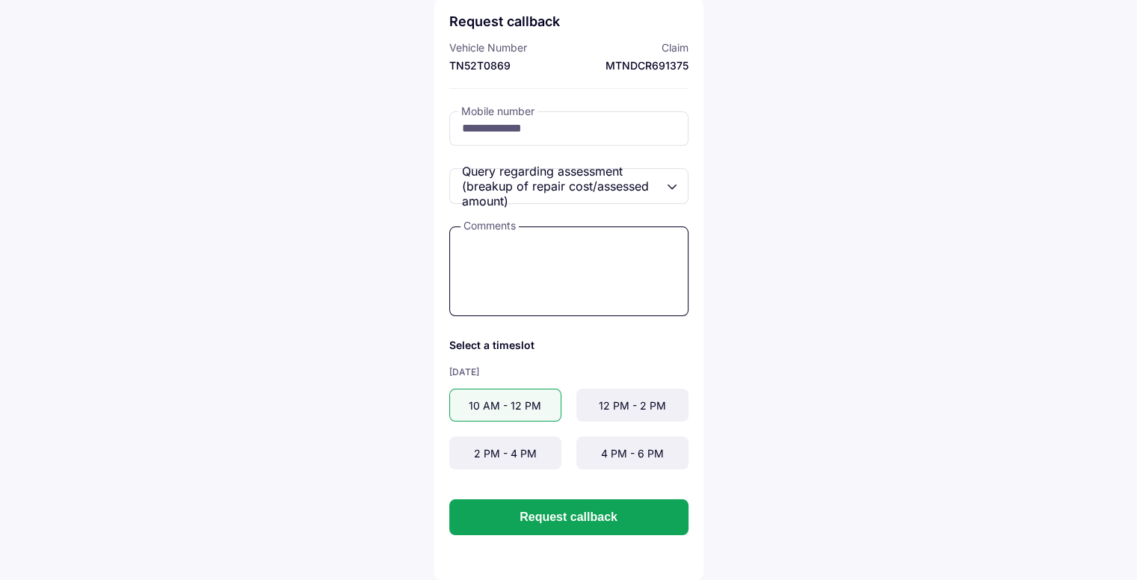
click at [537, 293] on textarea at bounding box center [568, 271] width 239 height 90
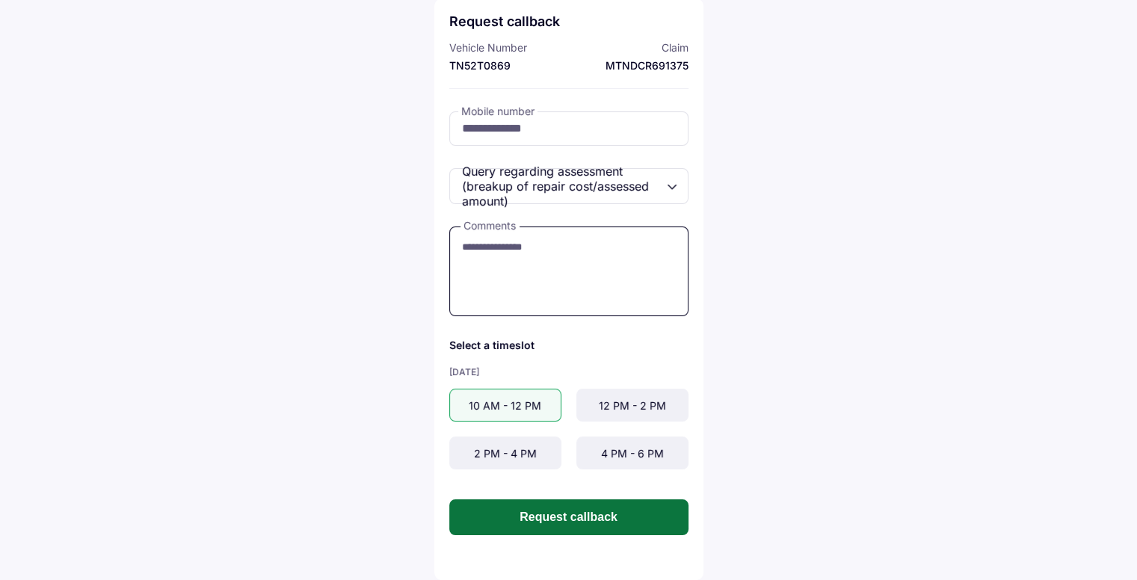
type textarea "**********"
click at [583, 507] on button "Request callback" at bounding box center [568, 517] width 239 height 36
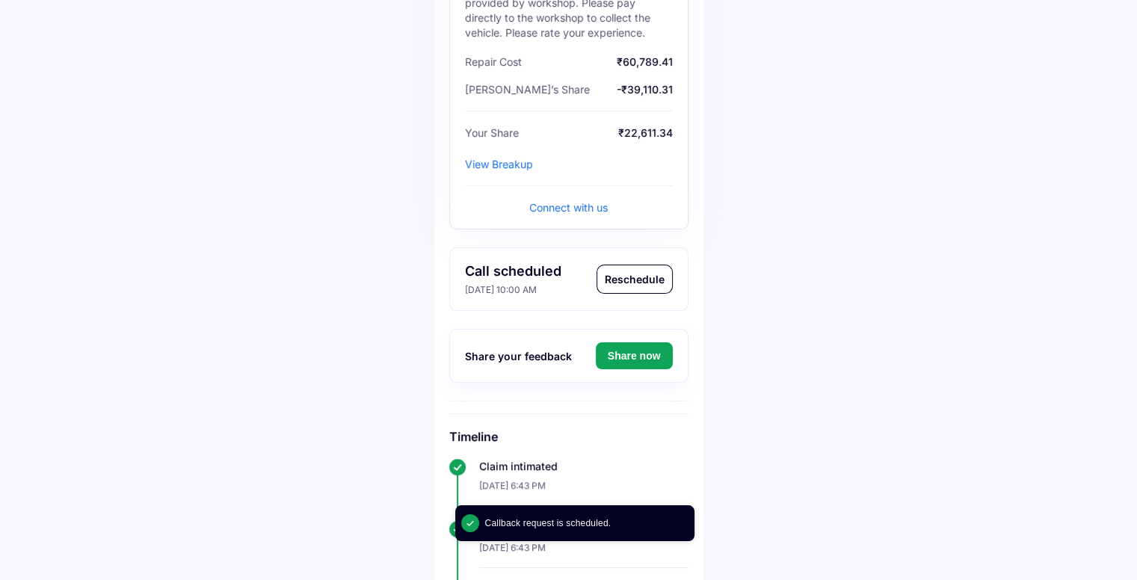
scroll to position [448, 0]
